Goal: Check status: Check status

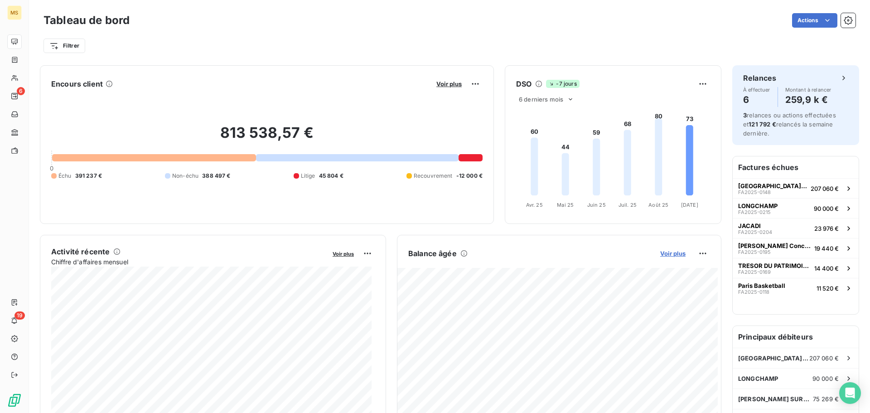
click at [677, 254] on span "Voir plus" at bounding box center [672, 253] width 25 height 7
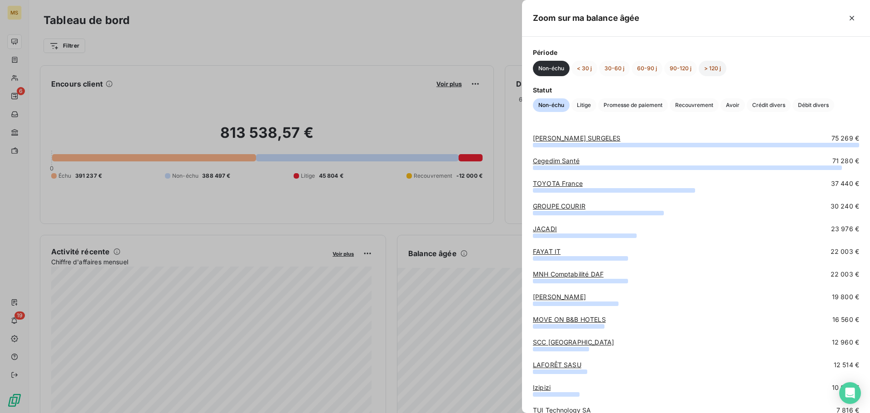
click at [708, 66] on button "> 120 j" at bounding box center [713, 68] width 28 height 15
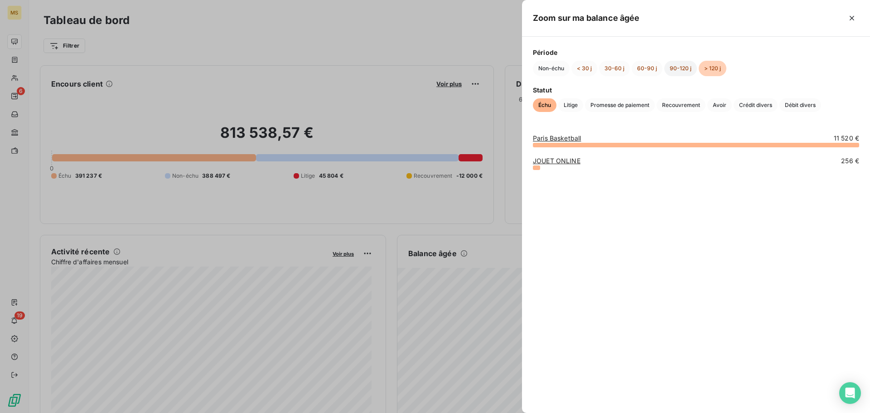
click at [683, 66] on button "90-120 j" at bounding box center [680, 68] width 33 height 15
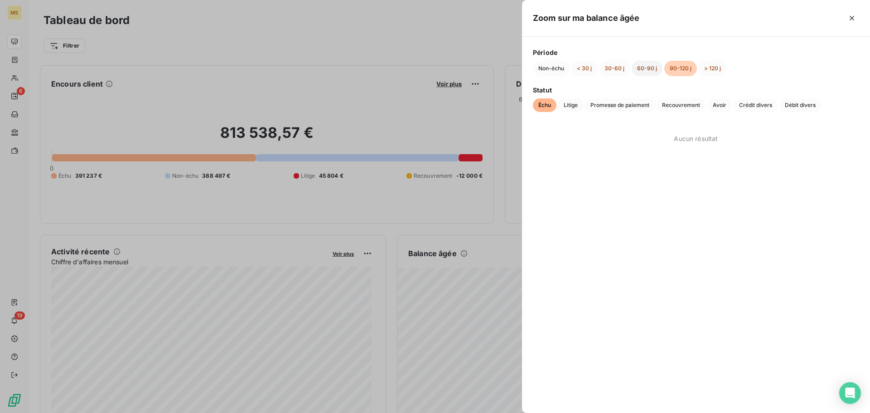
click at [647, 66] on button "60-90 j" at bounding box center [647, 68] width 31 height 15
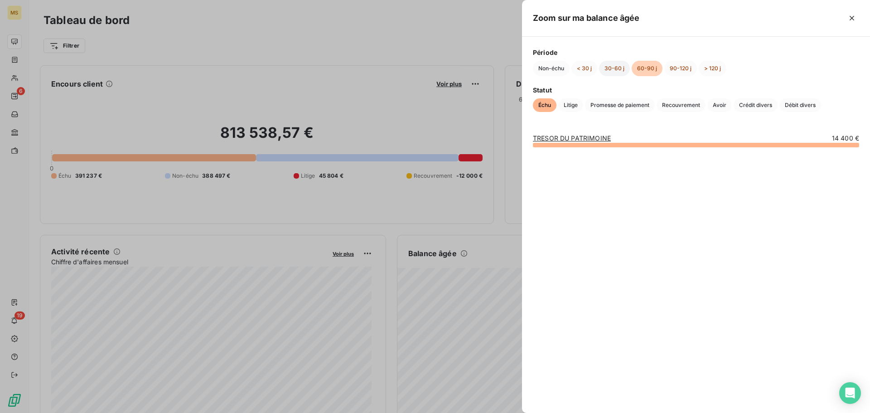
click at [602, 68] on button "30-60 j" at bounding box center [614, 68] width 31 height 15
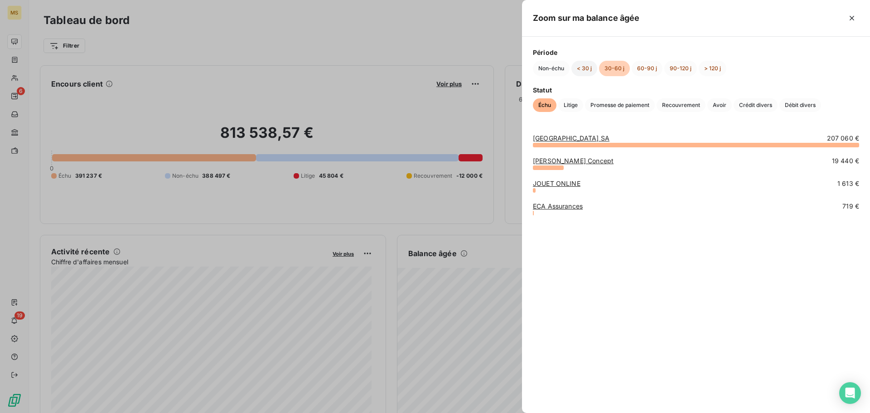
click at [589, 66] on button "< 30 j" at bounding box center [584, 68] width 26 height 15
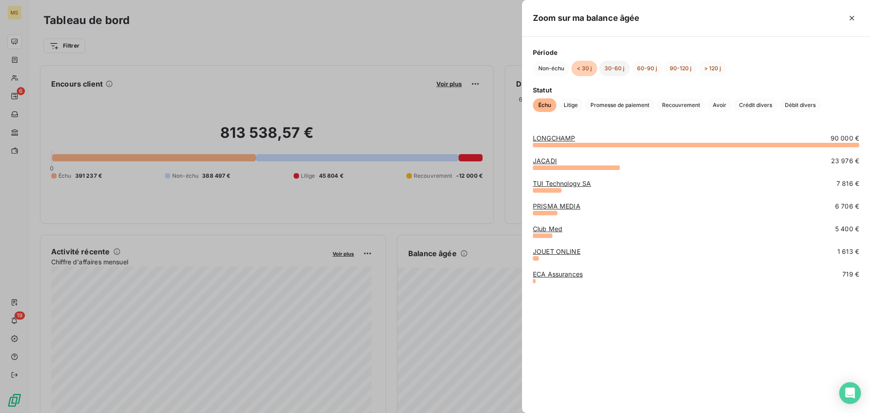
click at [613, 68] on button "30-60 j" at bounding box center [614, 68] width 31 height 15
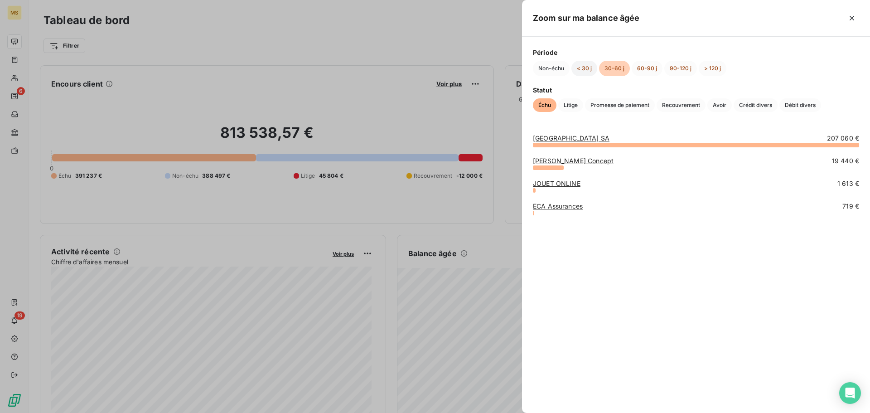
click at [576, 72] on button "< 30 j" at bounding box center [584, 68] width 26 height 15
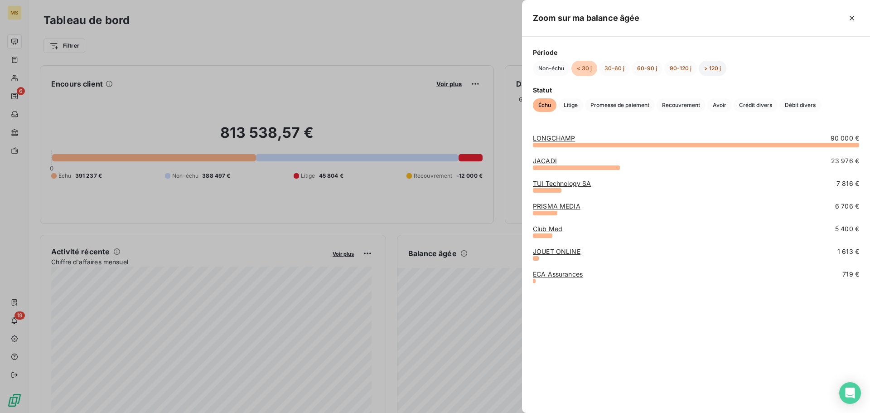
click at [719, 69] on button "> 120 j" at bounding box center [713, 68] width 28 height 15
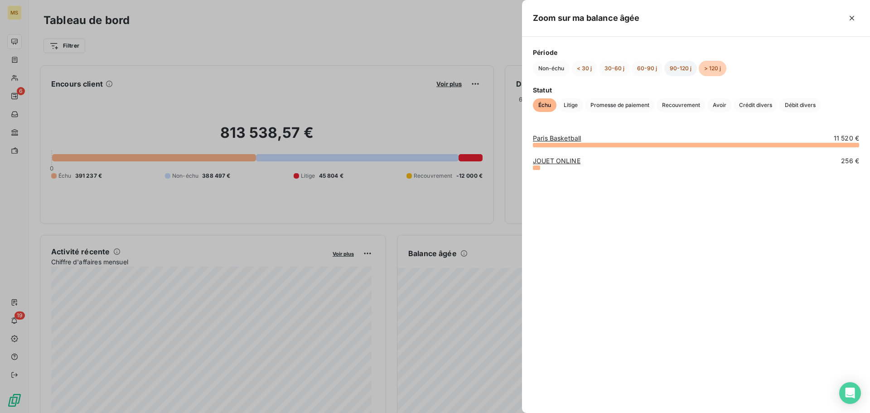
click at [682, 72] on button "90-120 j" at bounding box center [680, 68] width 33 height 15
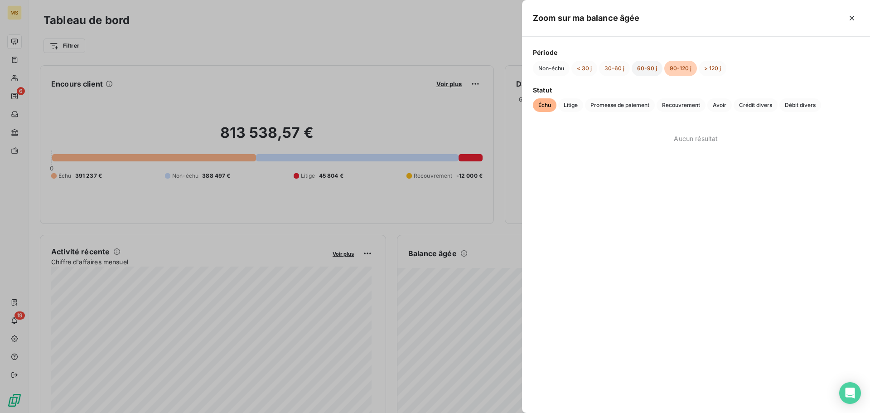
click at [644, 67] on button "60-90 j" at bounding box center [647, 68] width 31 height 15
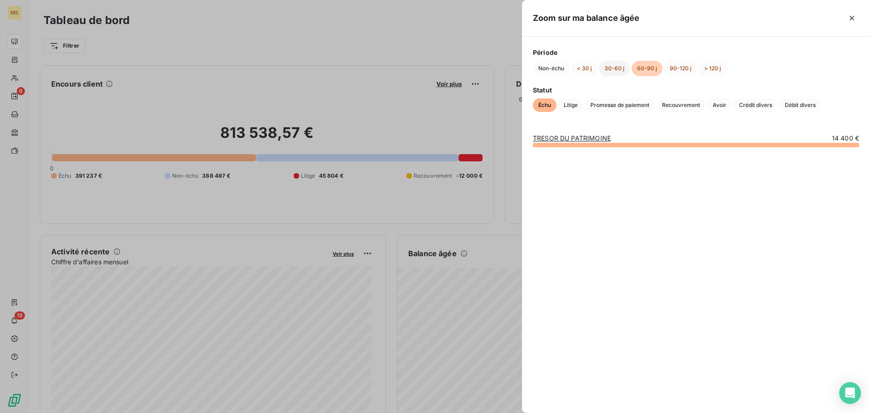
click at [604, 67] on button "30-60 j" at bounding box center [614, 68] width 31 height 15
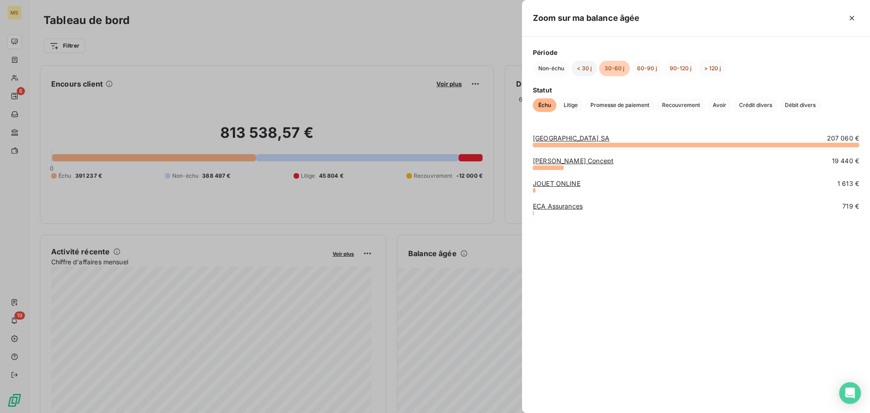
click at [590, 64] on button "< 30 j" at bounding box center [584, 68] width 26 height 15
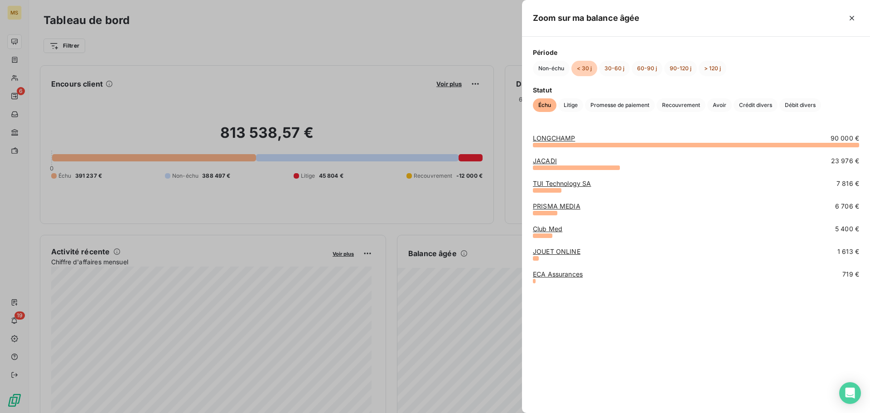
click at [543, 159] on link "JACADI" at bounding box center [545, 161] width 24 height 8
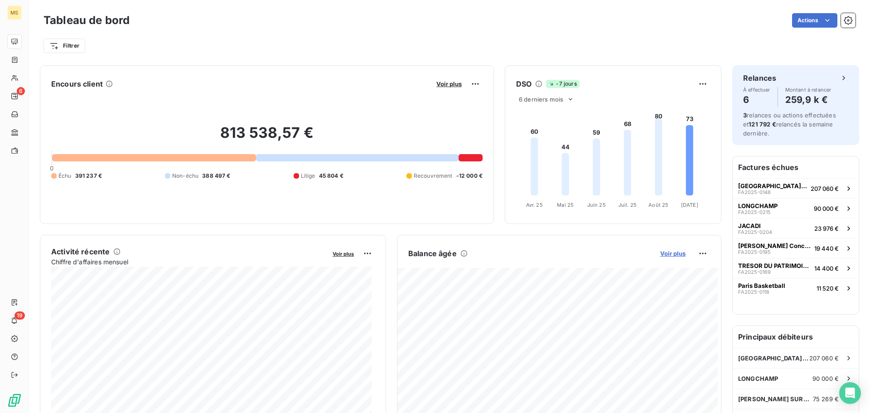
click at [668, 253] on span "Voir plus" at bounding box center [672, 253] width 25 height 7
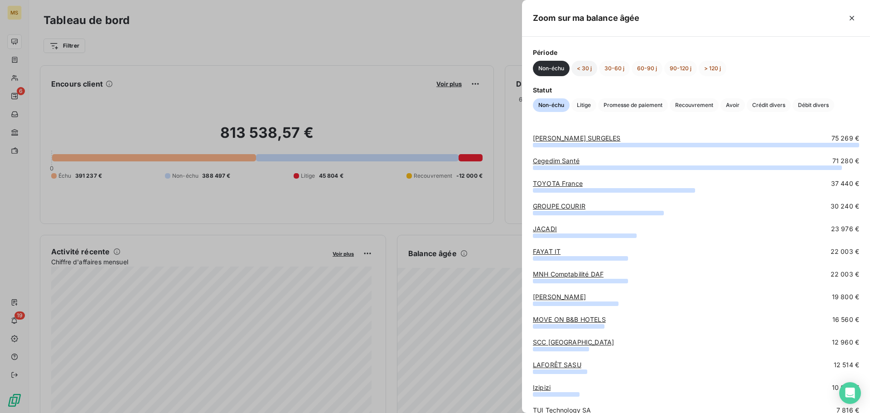
click at [587, 71] on button "< 30 j" at bounding box center [584, 68] width 26 height 15
